Goal: Check status: Check status

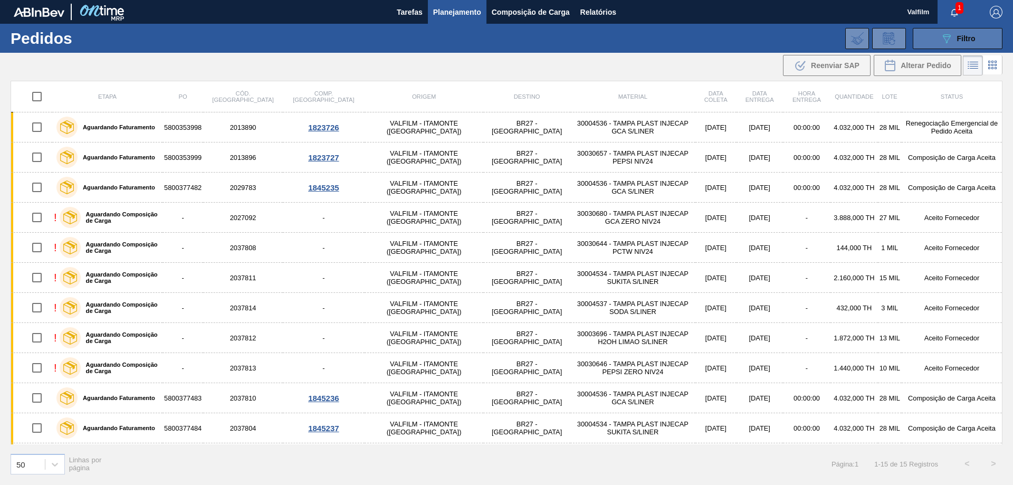
click at [937, 37] on button "089F7B8B-B2A5-4AFE-B5C0-19BA573D28AC Filtro" at bounding box center [958, 38] width 90 height 21
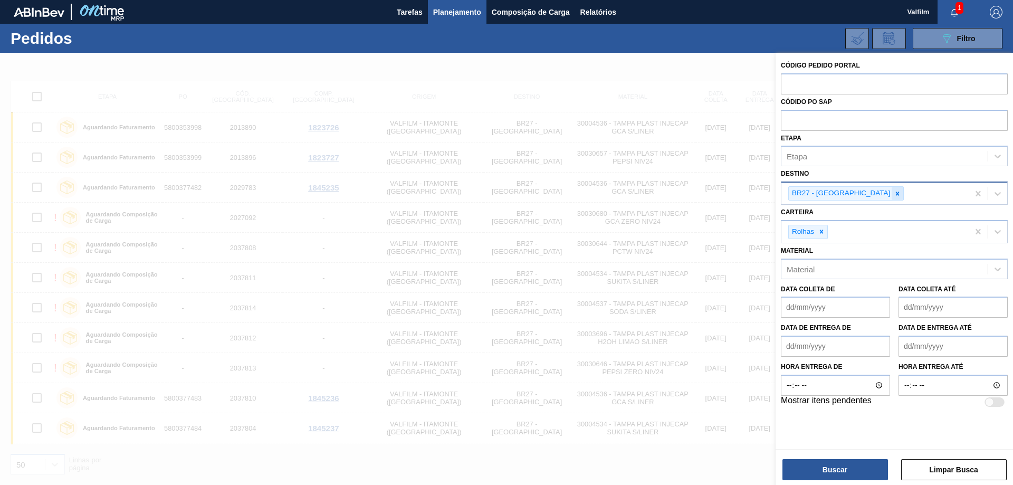
click at [894, 196] on icon at bounding box center [897, 193] width 7 height 7
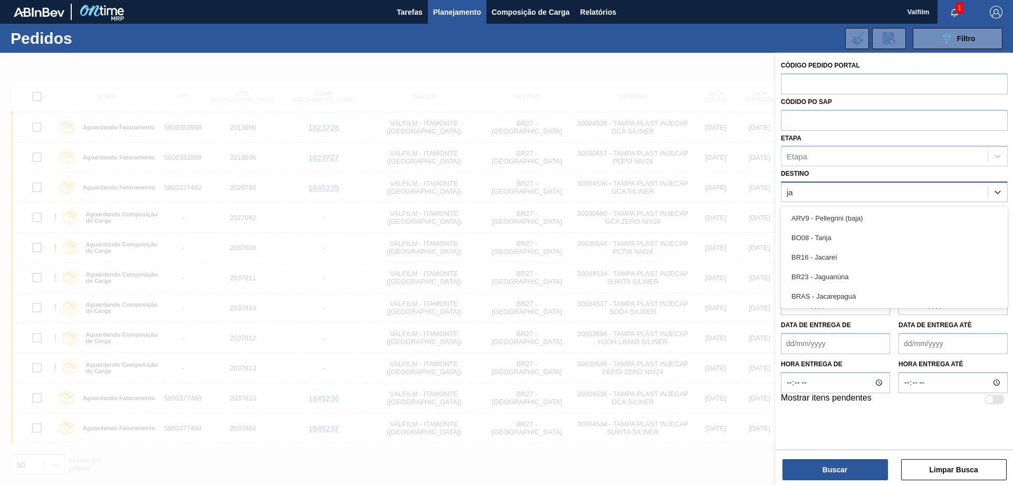
type input "jag"
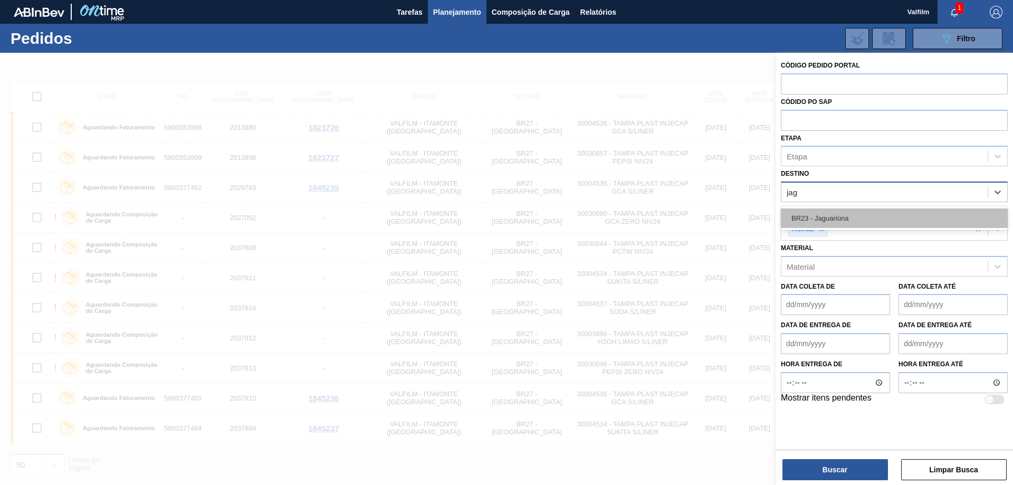
click at [858, 219] on div "BR23 - Jaguariúna" at bounding box center [894, 218] width 227 height 20
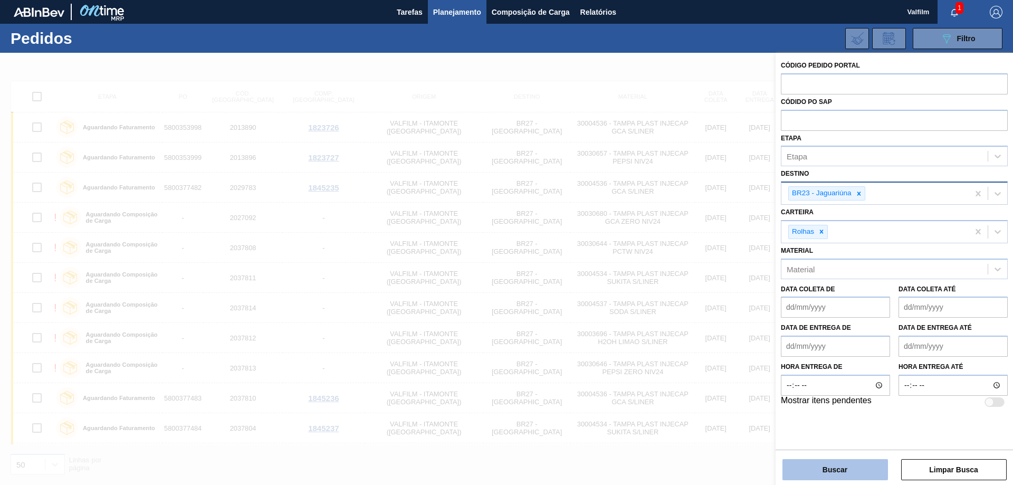
click at [850, 468] on button "Buscar" at bounding box center [835, 469] width 106 height 21
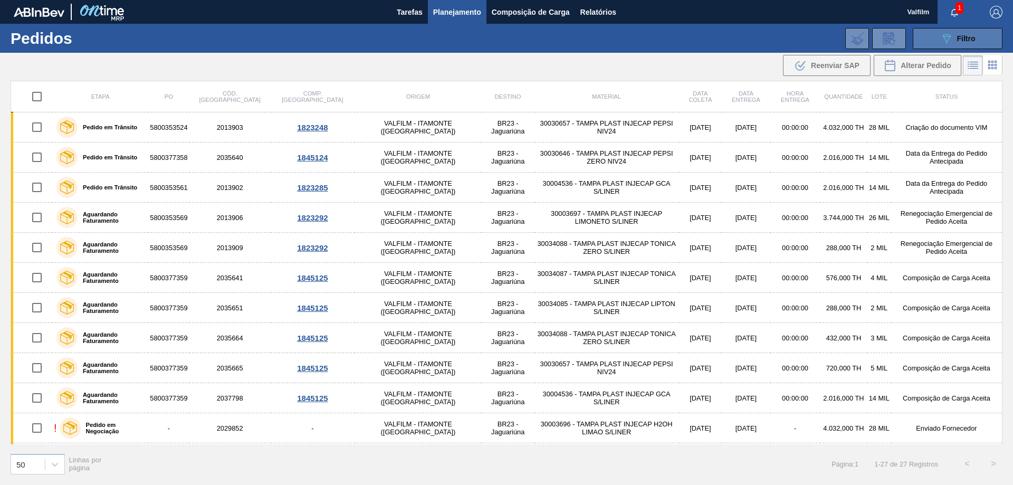
click at [952, 37] on icon "089F7B8B-B2A5-4AFE-B5C0-19BA573D28AC" at bounding box center [946, 38] width 13 height 13
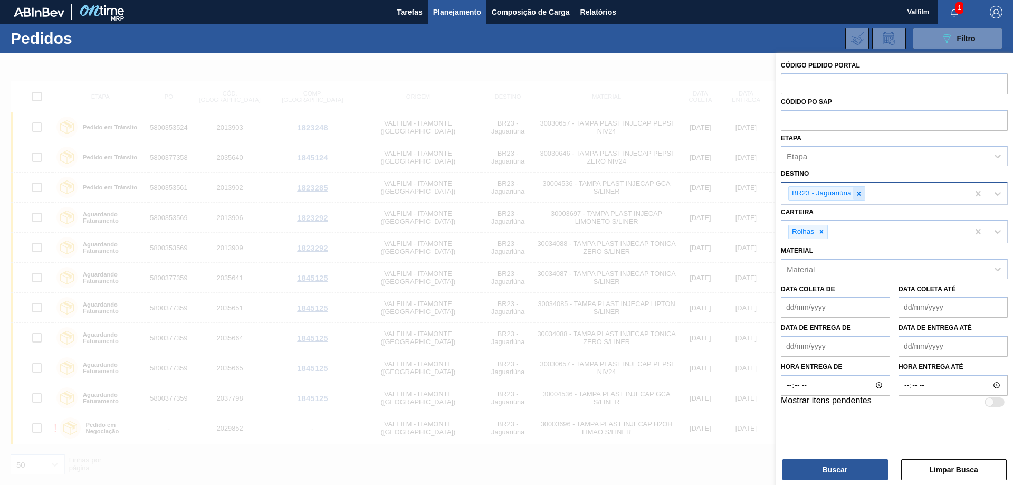
click at [863, 193] on div at bounding box center [859, 193] width 12 height 13
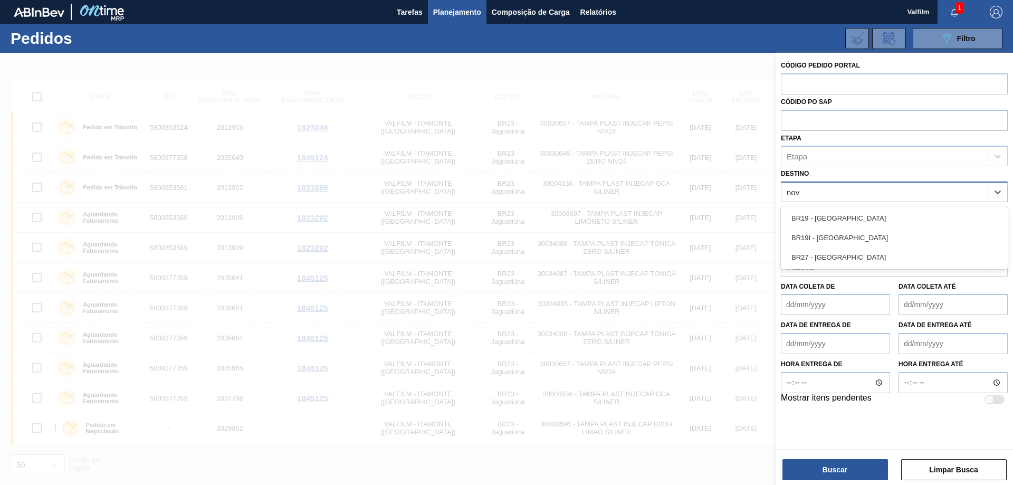
type input "nova"
click at [864, 263] on div "BR27 - [GEOGRAPHIC_DATA]" at bounding box center [894, 257] width 227 height 20
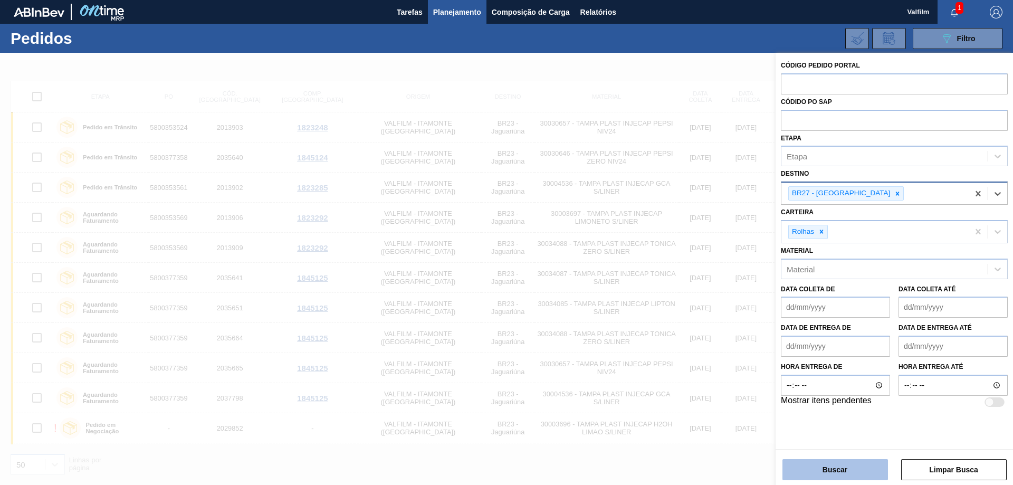
click at [848, 467] on button "Buscar" at bounding box center [835, 469] width 106 height 21
